Goal: Task Accomplishment & Management: Manage account settings

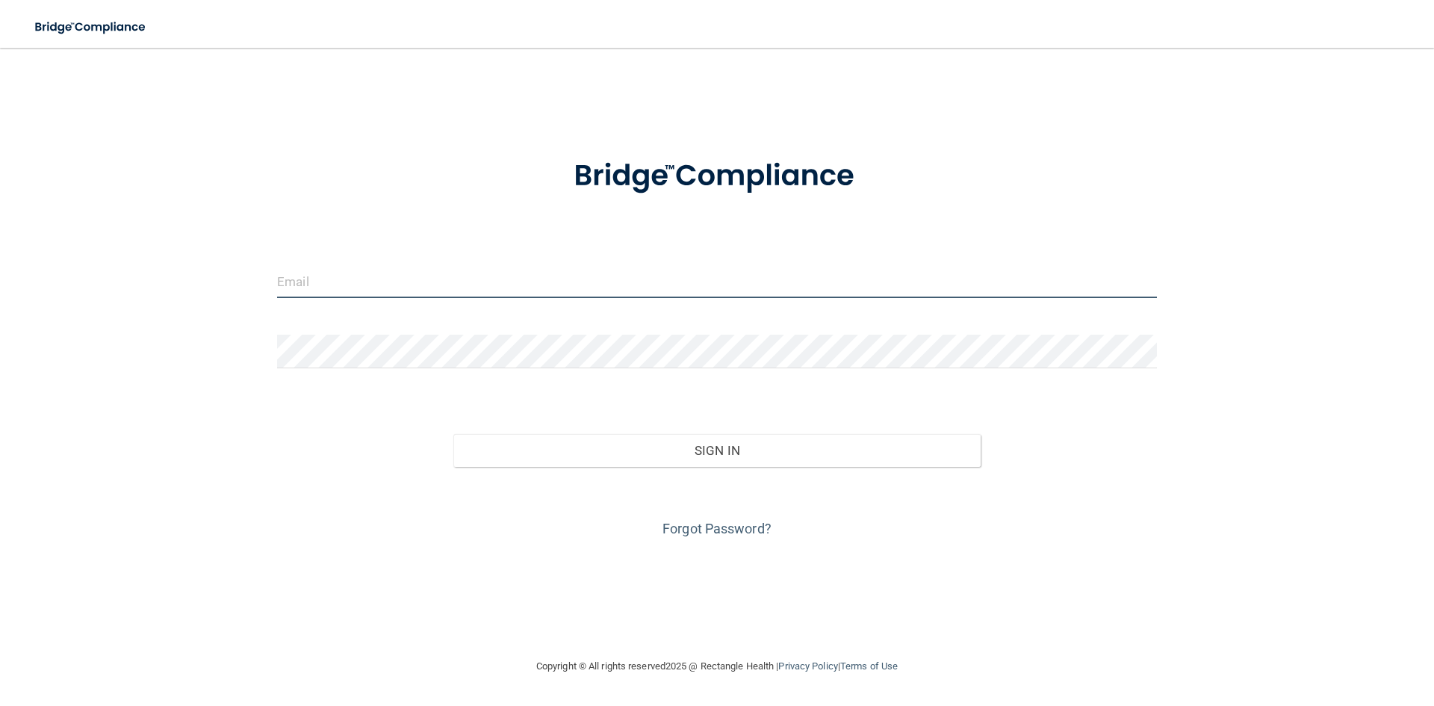
click at [329, 282] on input "email" at bounding box center [717, 281] width 880 height 34
type input "[EMAIL_ADDRESS][DOMAIN_NAME]"
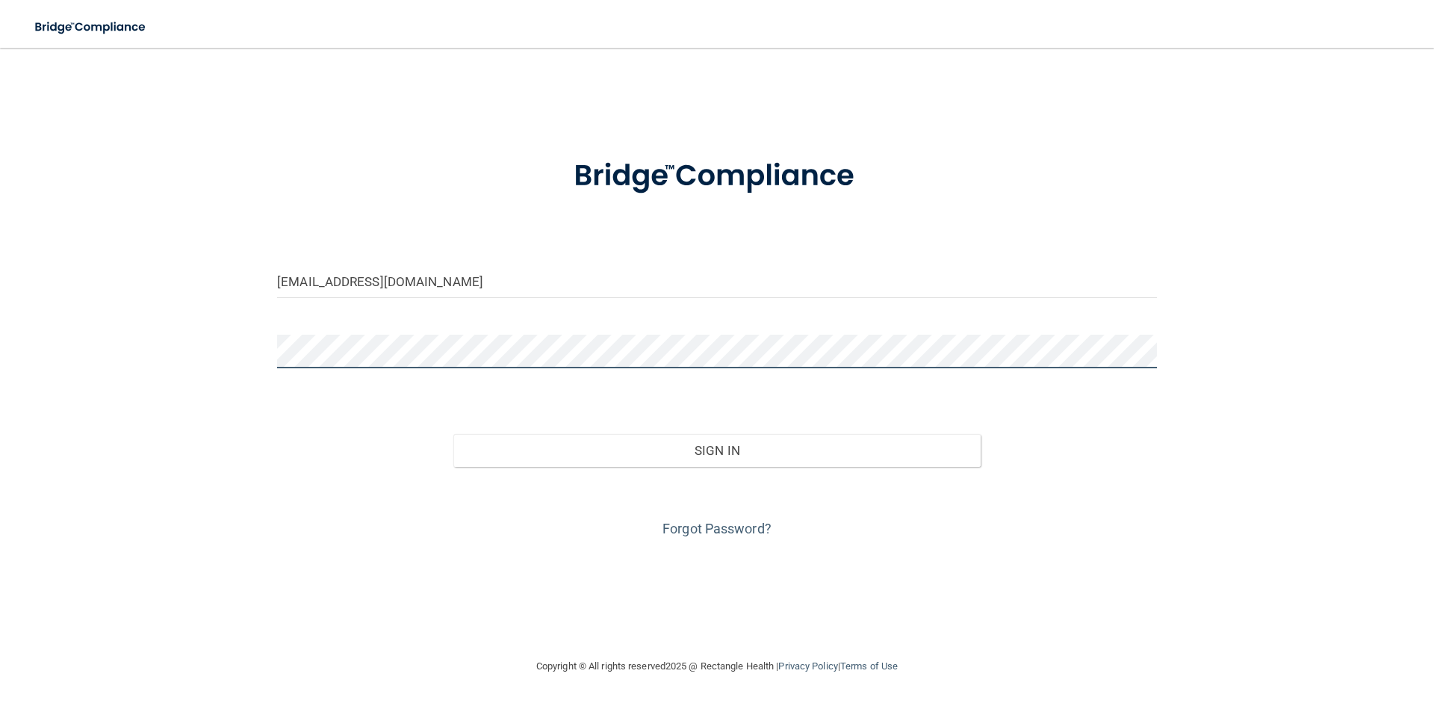
click at [453, 434] on button "Sign In" at bounding box center [717, 450] width 528 height 33
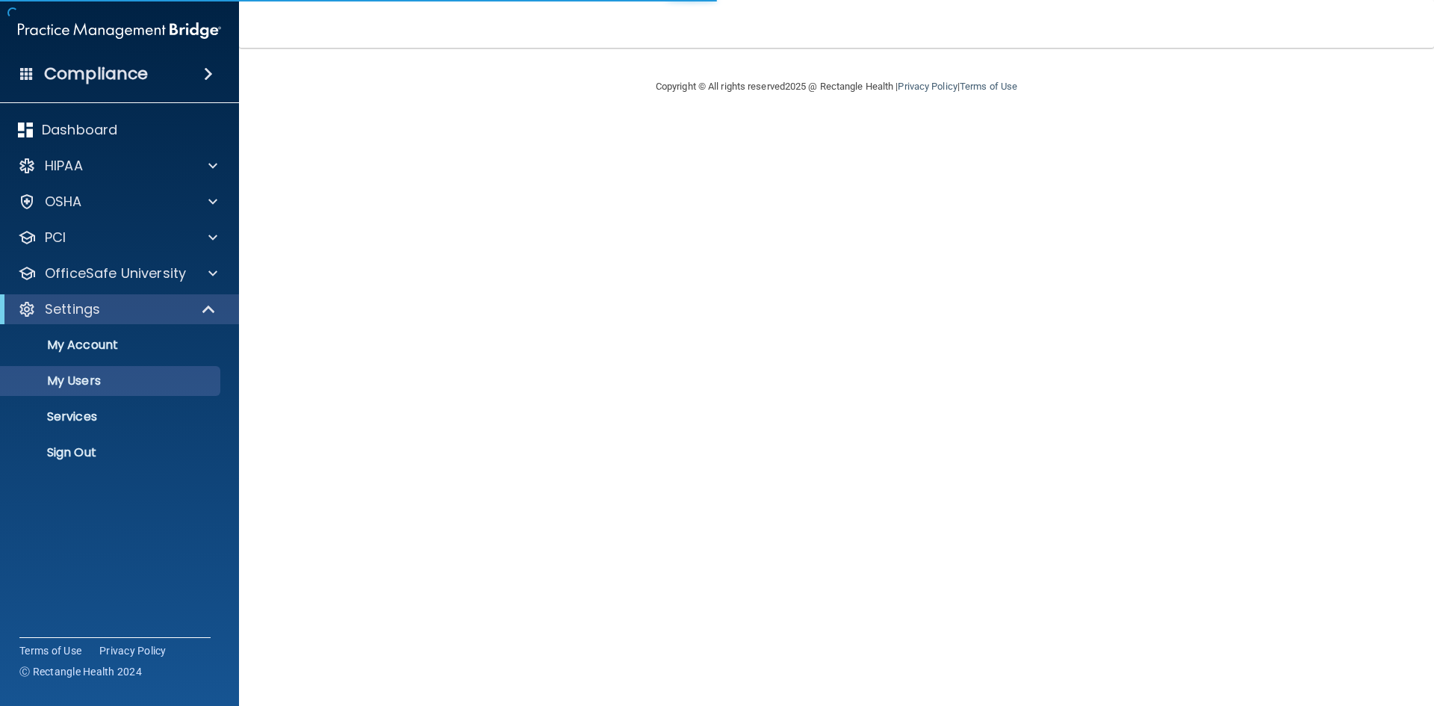
select select "20"
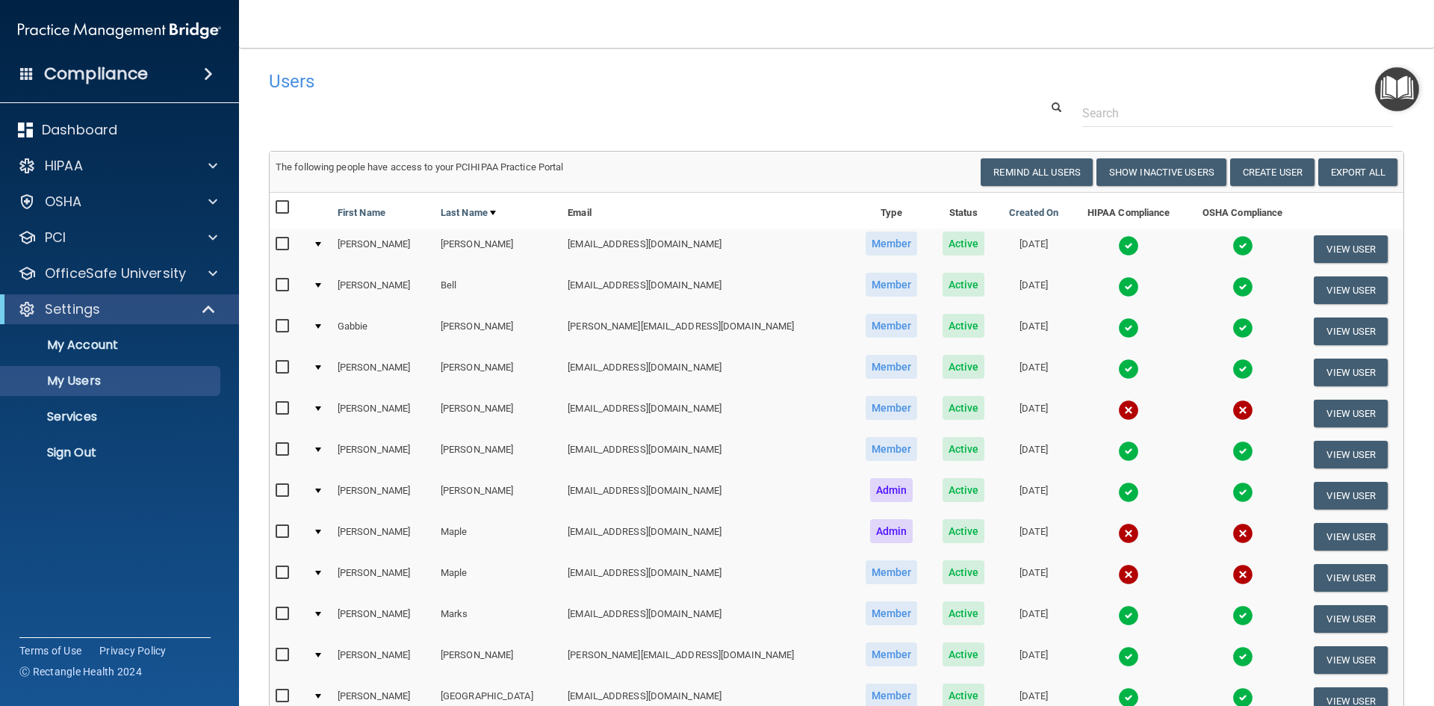
scroll to position [75, 0]
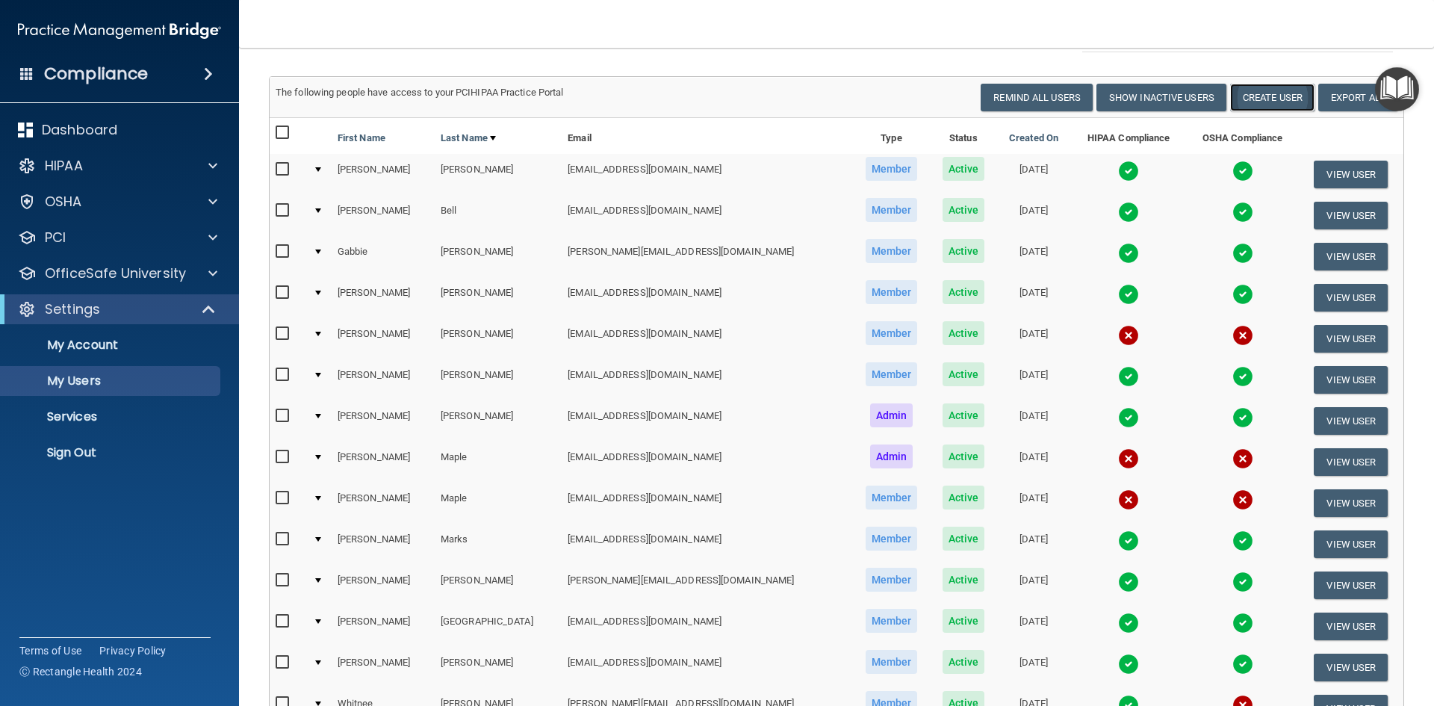
click at [1253, 91] on button "Create User" at bounding box center [1272, 98] width 84 height 28
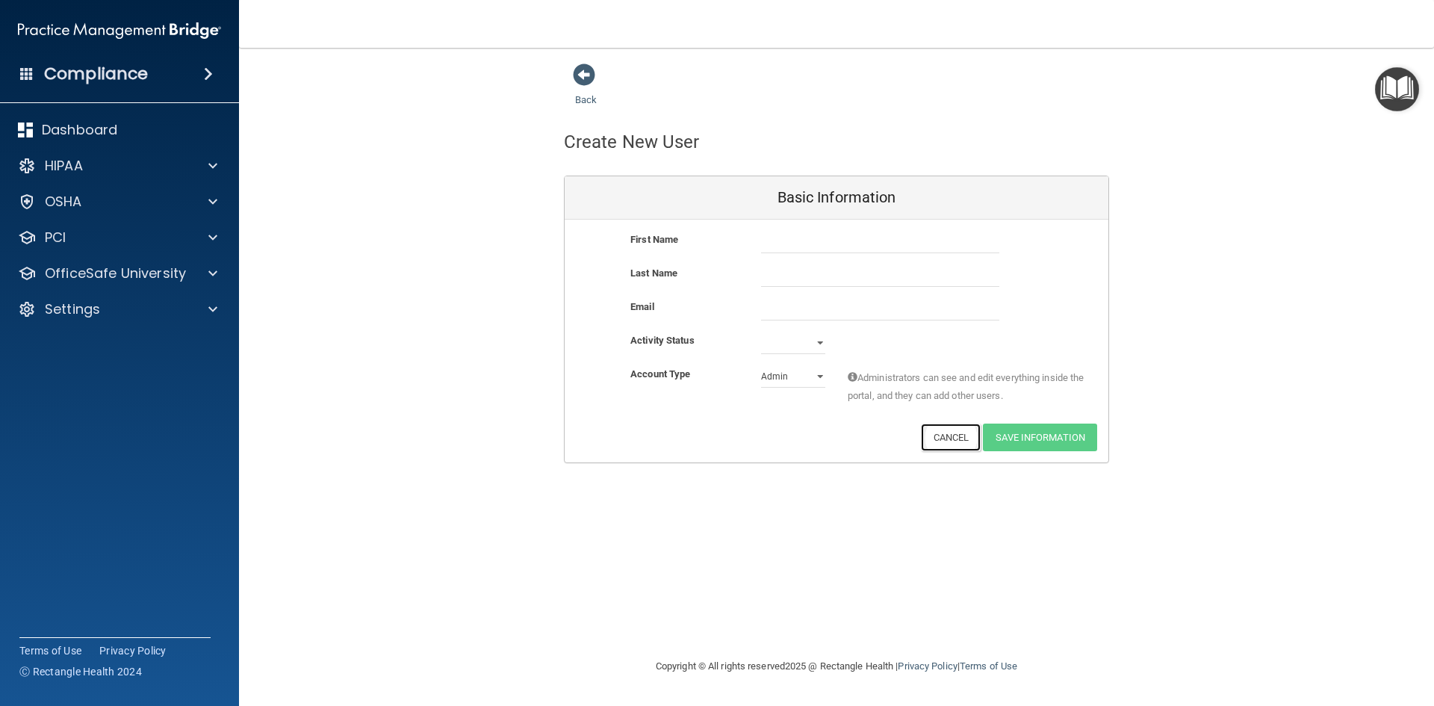
click at [943, 437] on button "Cancel" at bounding box center [951, 437] width 60 height 28
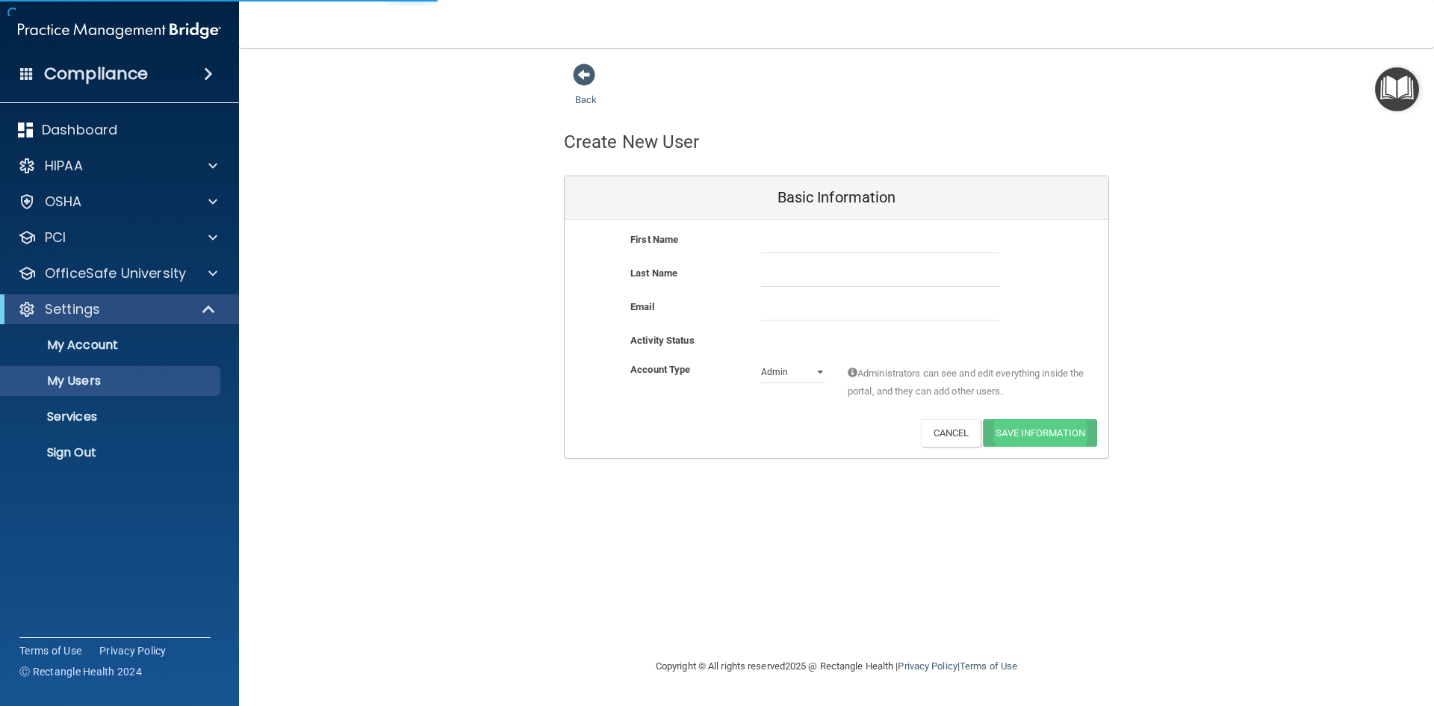
select select "20"
